Goal: Transaction & Acquisition: Purchase product/service

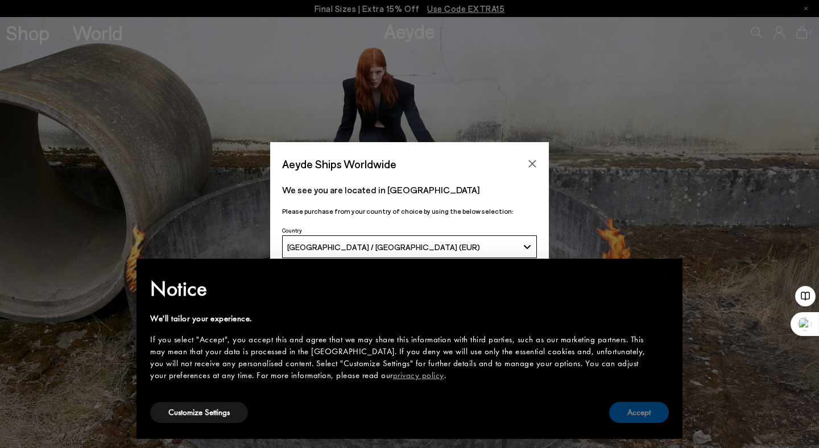
click at [646, 419] on button "Accept" at bounding box center [639, 412] width 60 height 21
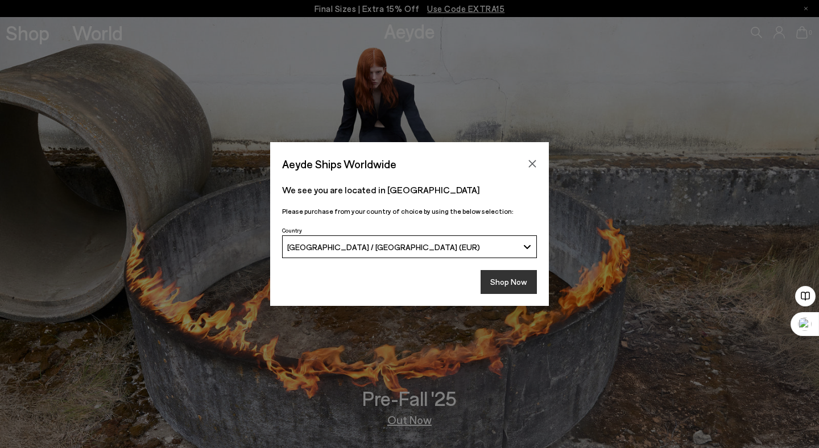
click at [514, 275] on button "Shop Now" at bounding box center [509, 282] width 56 height 24
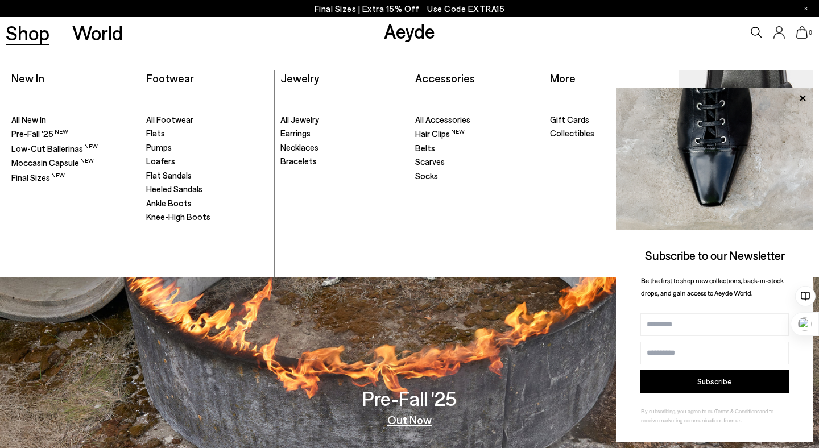
click at [163, 201] on span "Ankle Boots" at bounding box center [168, 203] width 45 height 10
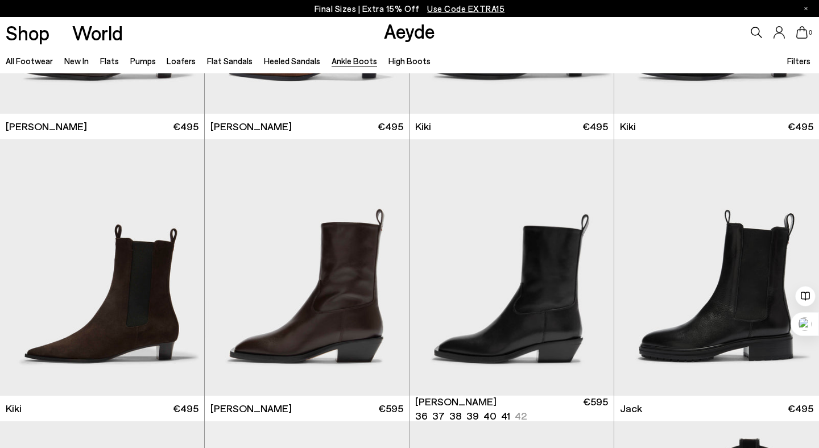
scroll to position [1655, 0]
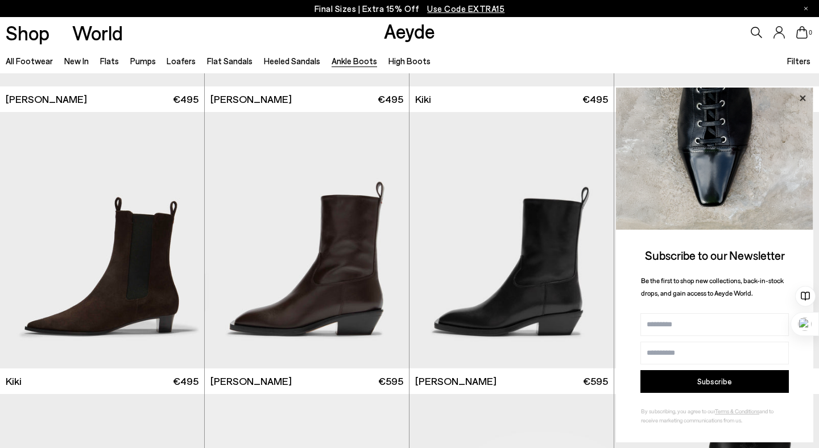
click at [804, 96] on icon at bounding box center [803, 98] width 6 height 6
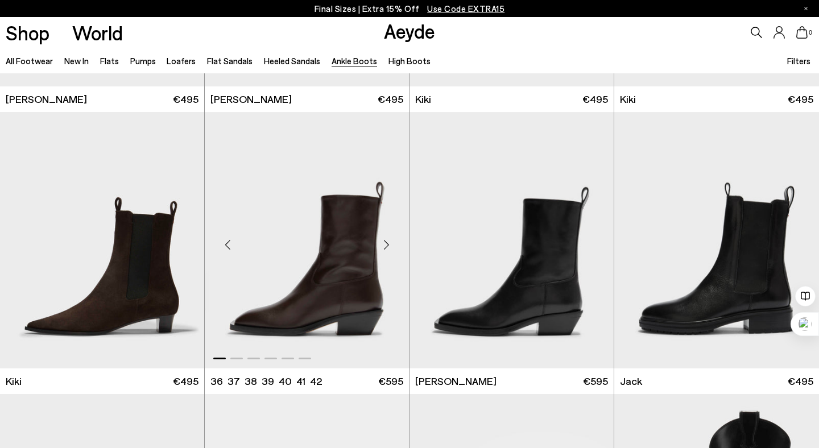
click at [384, 243] on div "Next slide" at bounding box center [386, 244] width 34 height 34
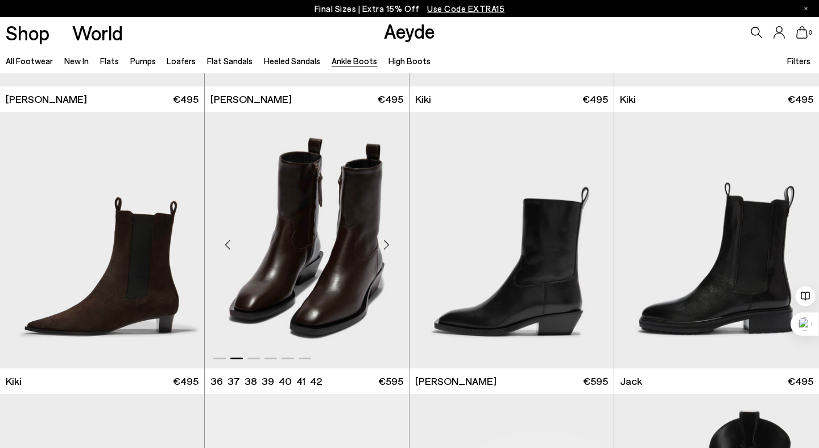
click at [384, 243] on div "Next slide" at bounding box center [386, 244] width 34 height 34
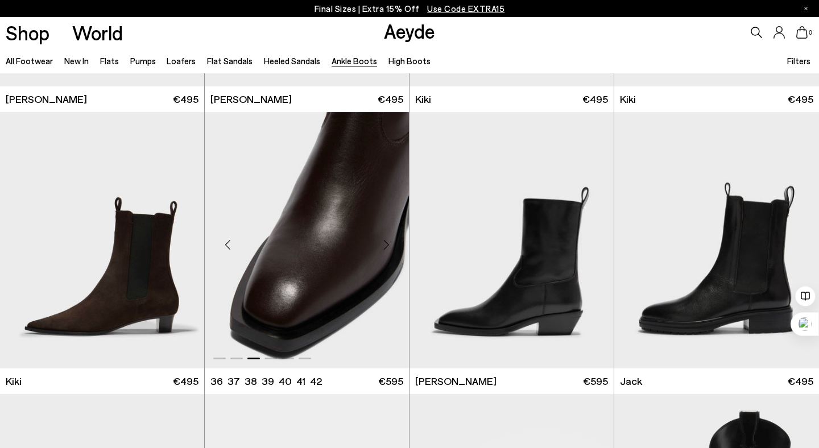
click at [384, 243] on div "Next slide" at bounding box center [386, 244] width 34 height 34
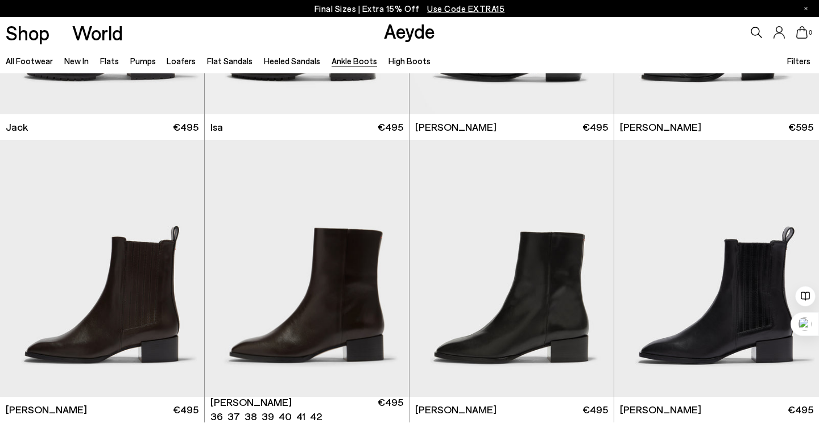
scroll to position [2194, 0]
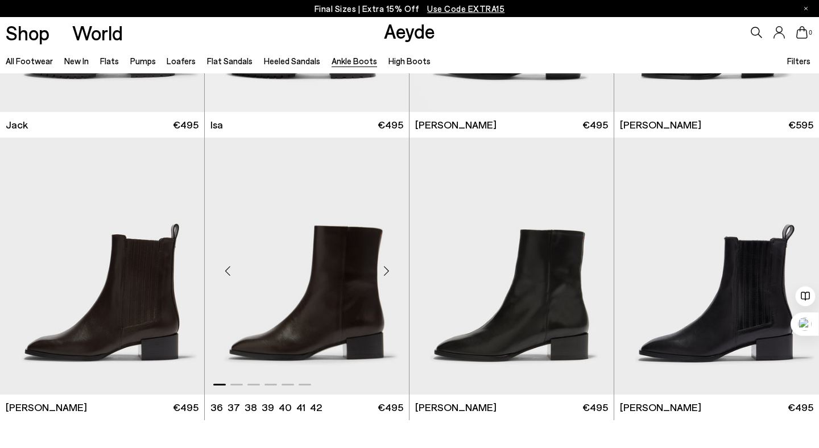
click at [387, 271] on div "Next slide" at bounding box center [386, 271] width 34 height 34
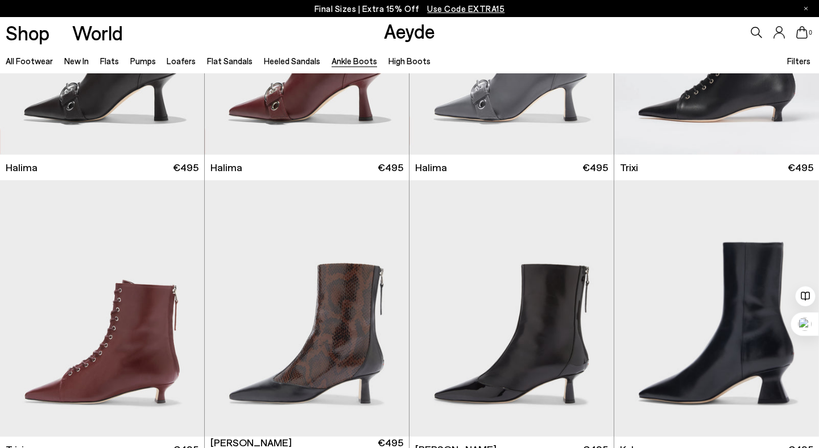
scroll to position [0, 0]
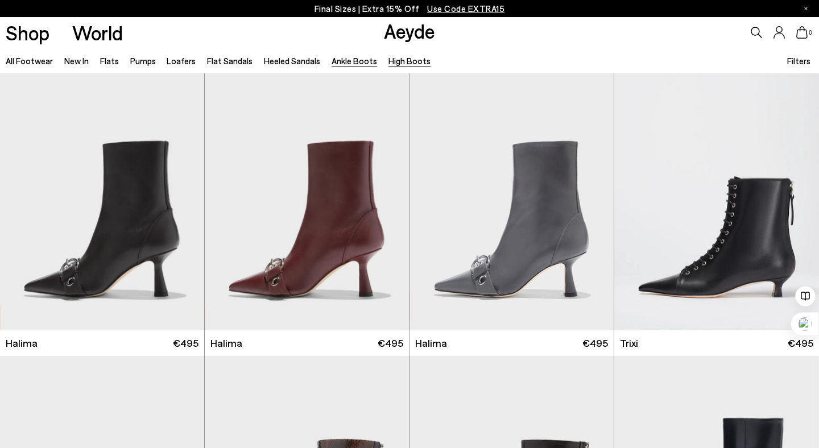
click at [395, 63] on link "High Boots" at bounding box center [409, 61] width 42 height 10
